Goal: Task Accomplishment & Management: Use online tool/utility

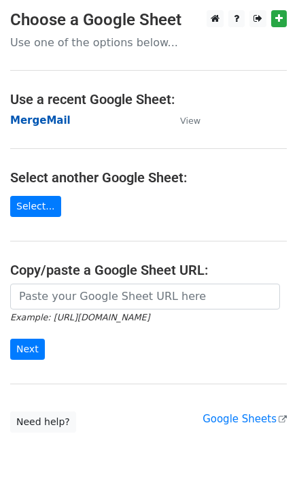
click at [50, 121] on strong "MergeMail" at bounding box center [40, 120] width 61 height 12
click at [52, 122] on strong "MergeMail" at bounding box center [40, 120] width 61 height 12
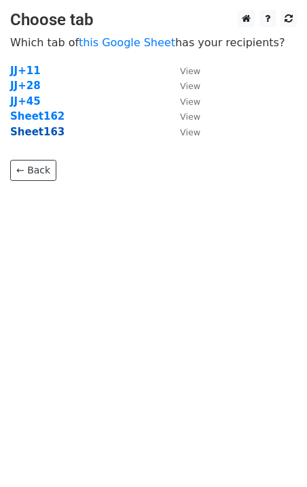
click at [49, 130] on strong "Sheet163" at bounding box center [37, 132] width 54 height 12
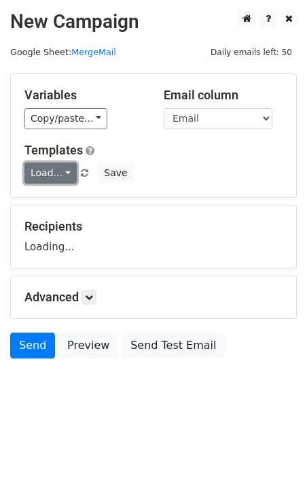
click at [54, 174] on link "Load..." at bounding box center [50, 172] width 52 height 21
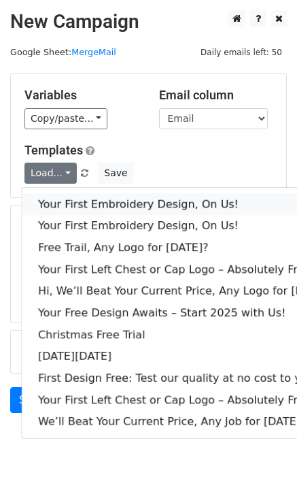
click at [68, 195] on link "Your First Embroidery Design, On Us!" at bounding box center [186, 204] width 328 height 22
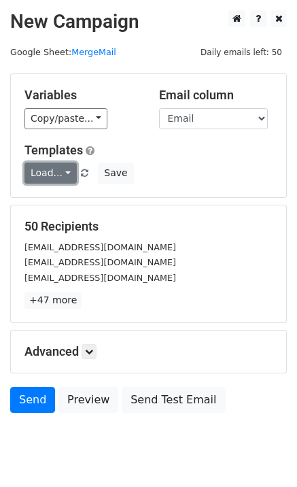
click at [40, 179] on link "Load..." at bounding box center [50, 172] width 52 height 21
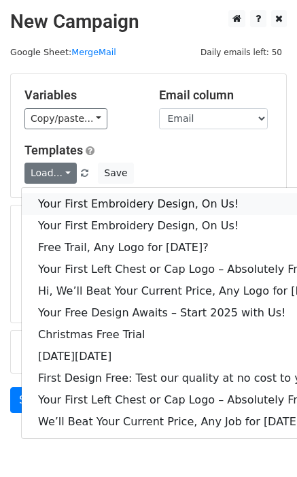
click at [61, 205] on link "Your First Embroidery Design, On Us!" at bounding box center [186, 204] width 328 height 22
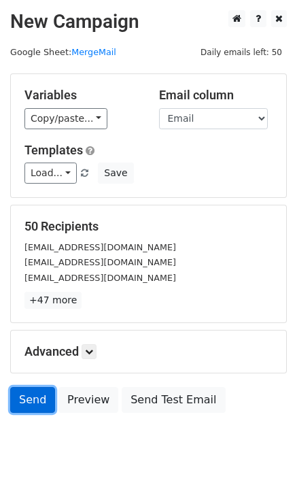
click at [28, 392] on link "Send" at bounding box center [32, 400] width 45 height 26
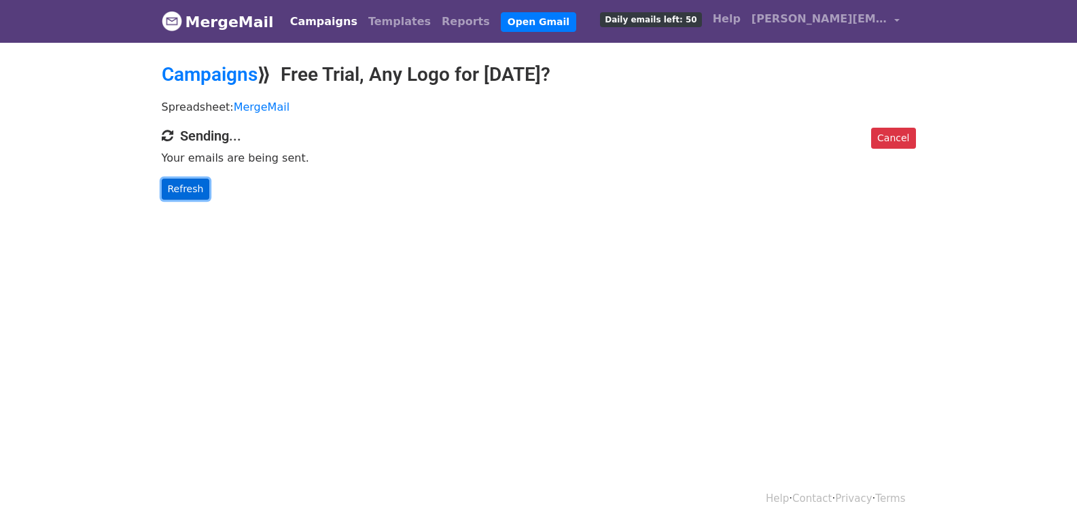
click at [192, 179] on link "Refresh" at bounding box center [186, 189] width 48 height 21
click at [195, 199] on body "MergeMail Campaigns Templates Reports Open Gmail Daily emails left: 50 Help [PE…" at bounding box center [538, 127] width 1077 height 254
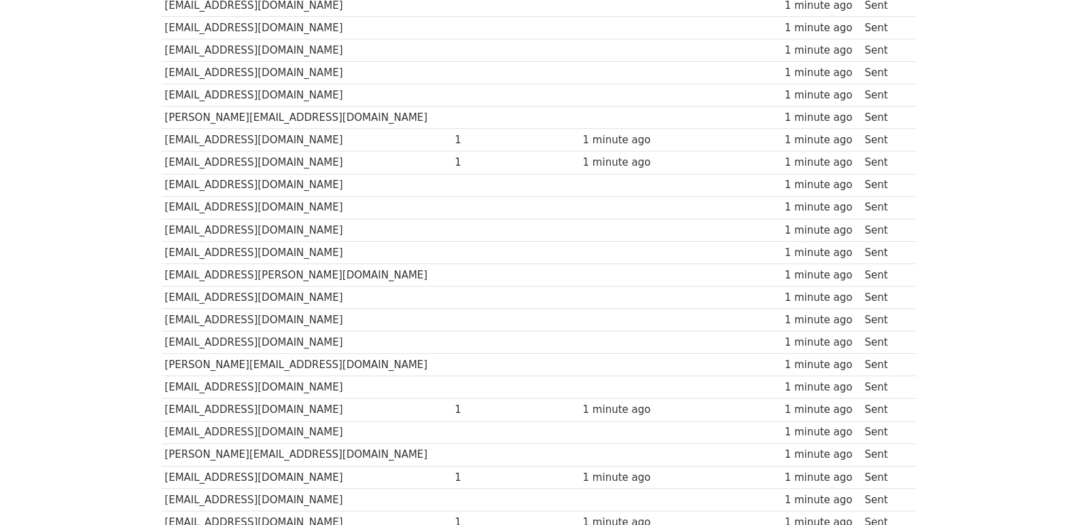
scroll to position [946, 0]
